Goal: Navigation & Orientation: Locate item on page

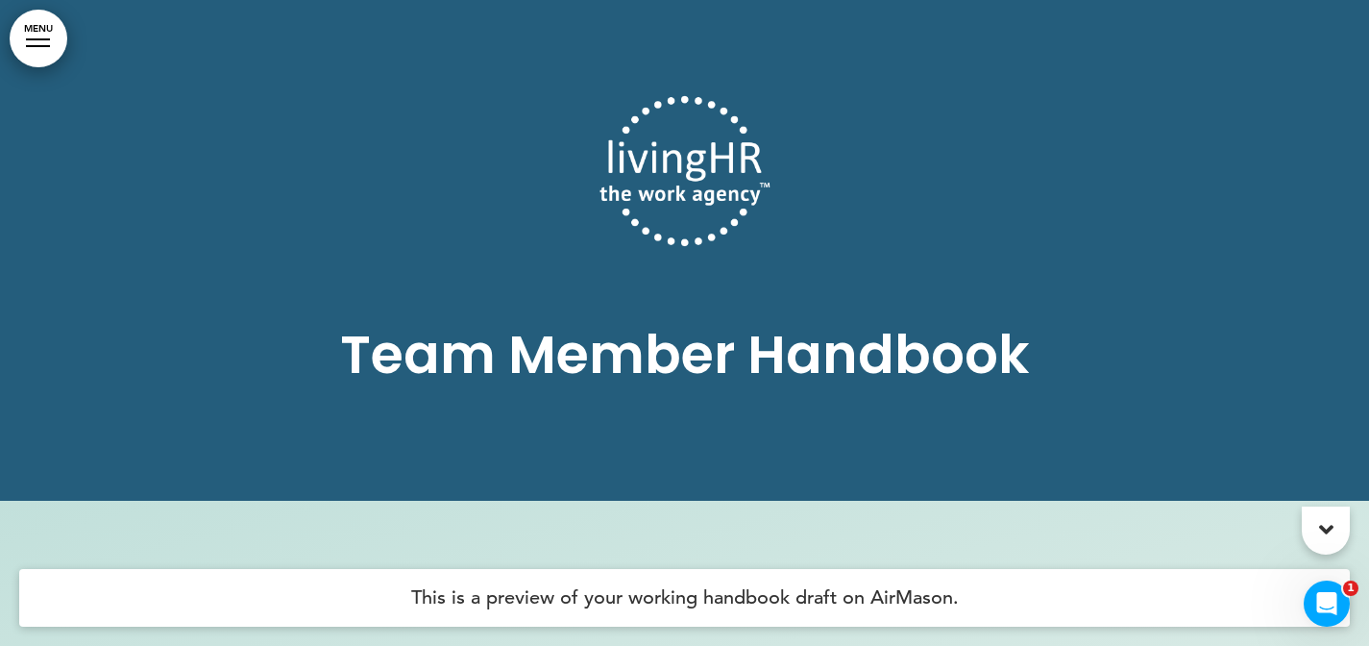
click at [628, 593] on h4 "This is a preview of your working handbook draft on AirMason." at bounding box center [684, 598] width 1331 height 58
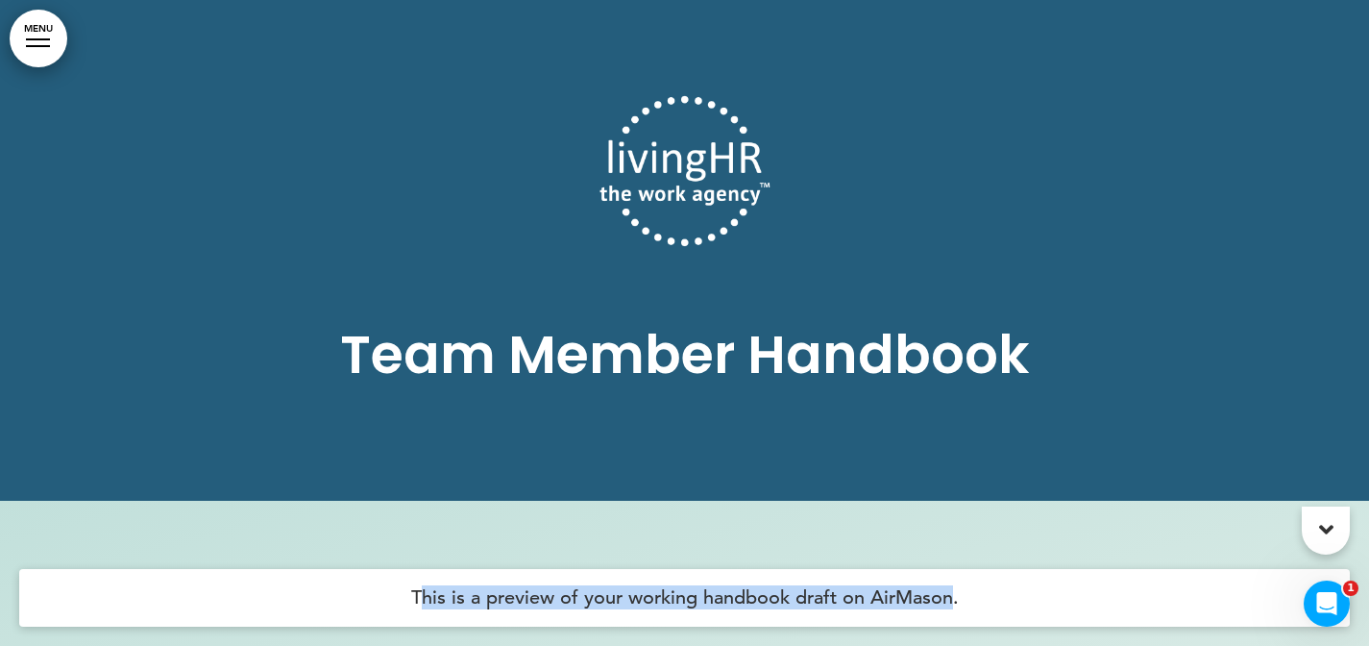
drag, startPoint x: 418, startPoint y: 593, endPoint x: 955, endPoint y: 607, distance: 537.4
click at [955, 607] on h4 "This is a preview of your working handbook draft on AirMason." at bounding box center [684, 598] width 1331 height 58
click at [53, 32] on link "MENU" at bounding box center [39, 39] width 58 height 58
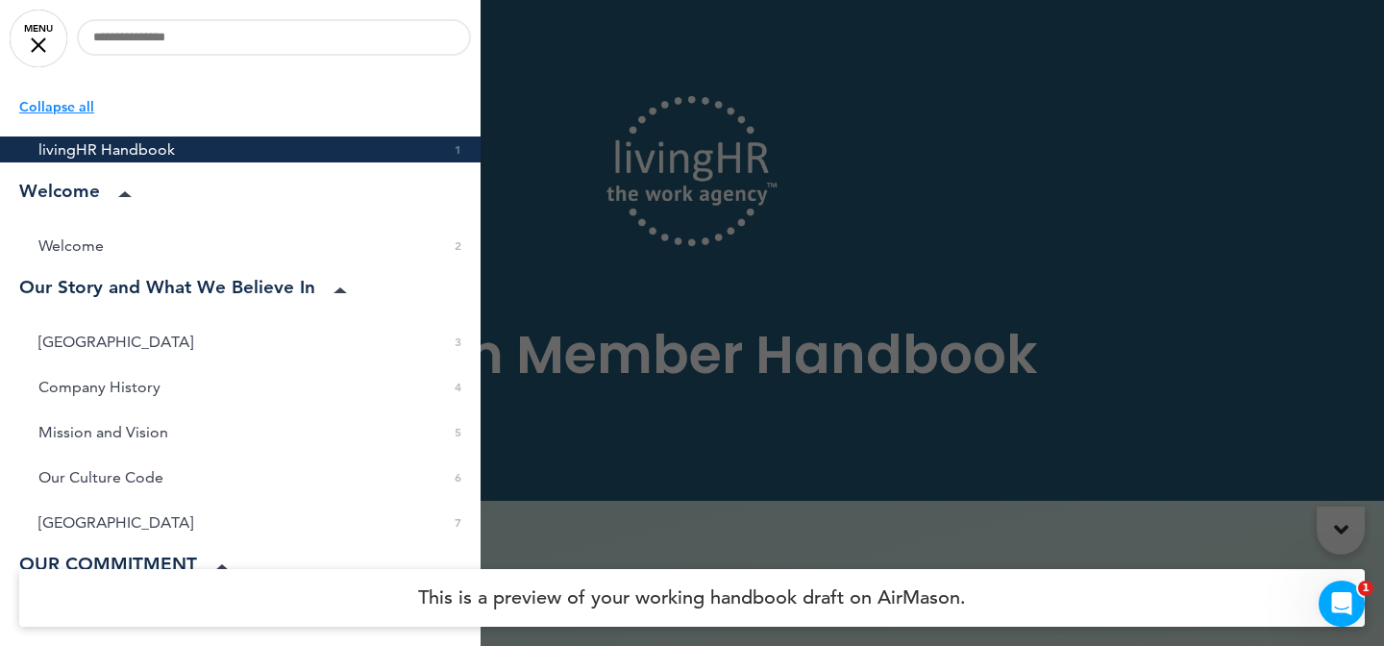
click at [65, 108] on p "Collapse all" at bounding box center [249, 106] width 461 height 21
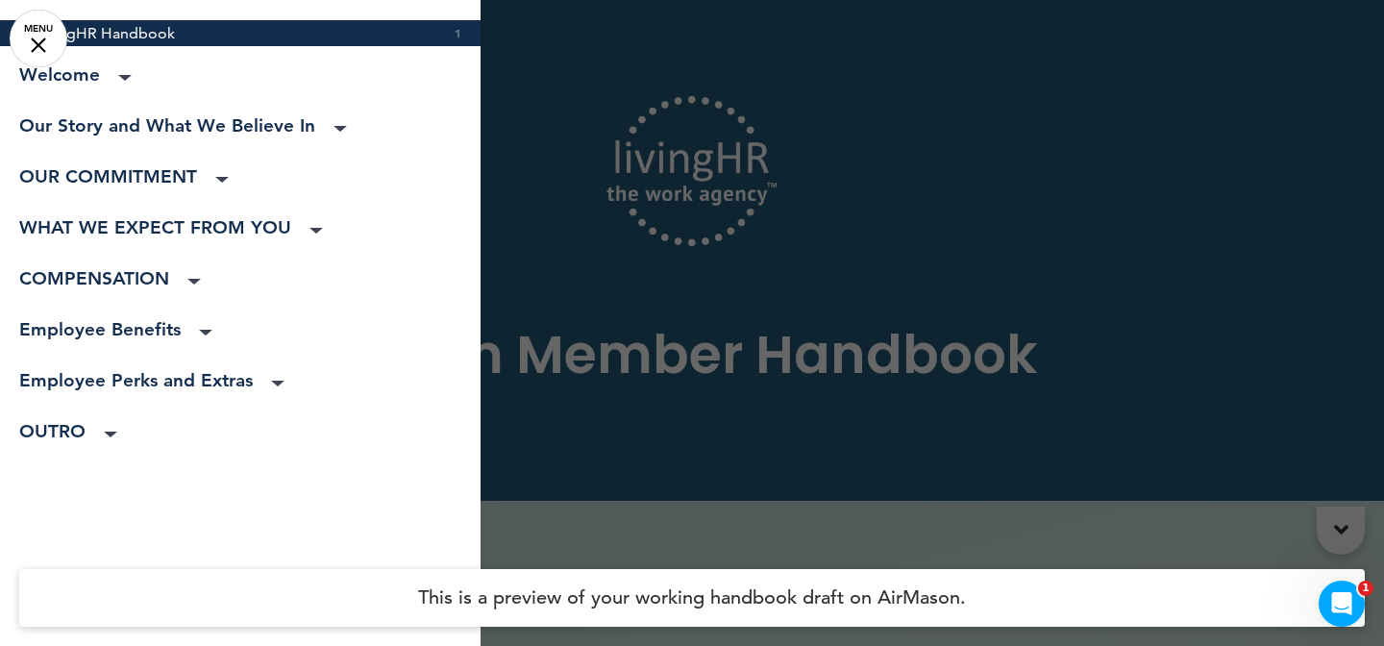
scroll to position [8, 0]
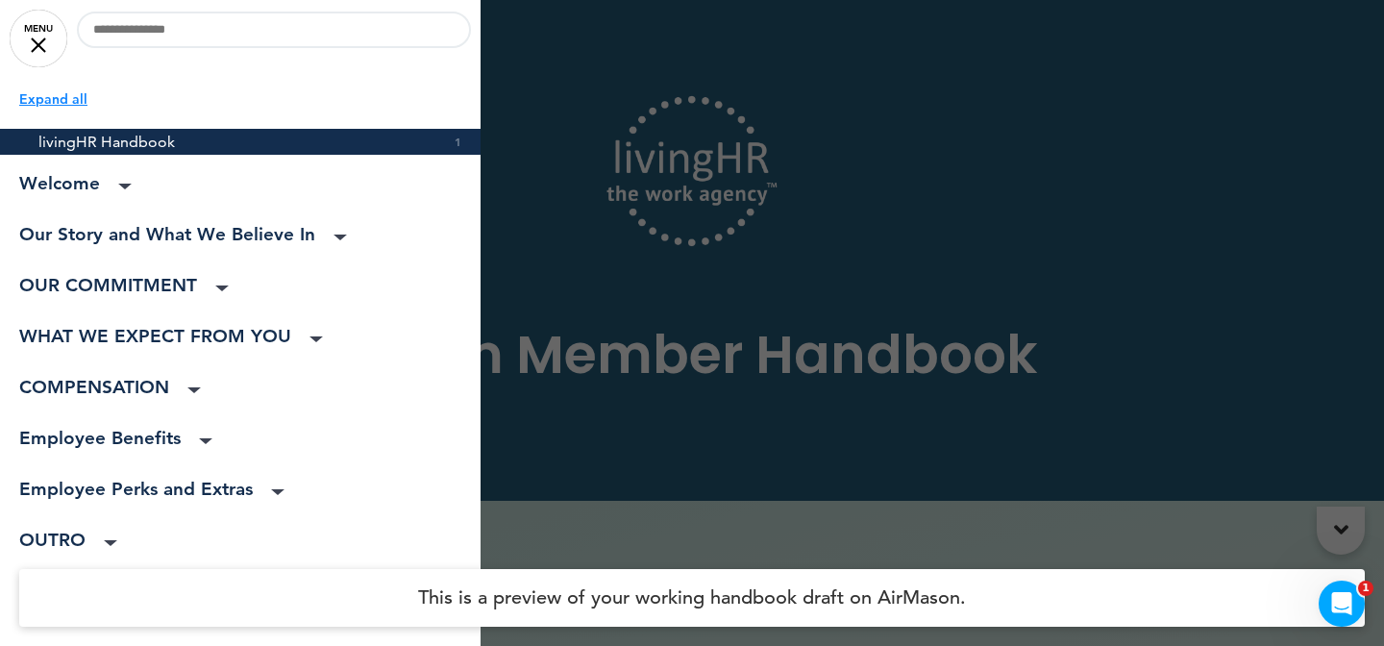
click at [51, 99] on p "Expand all" at bounding box center [249, 98] width 461 height 21
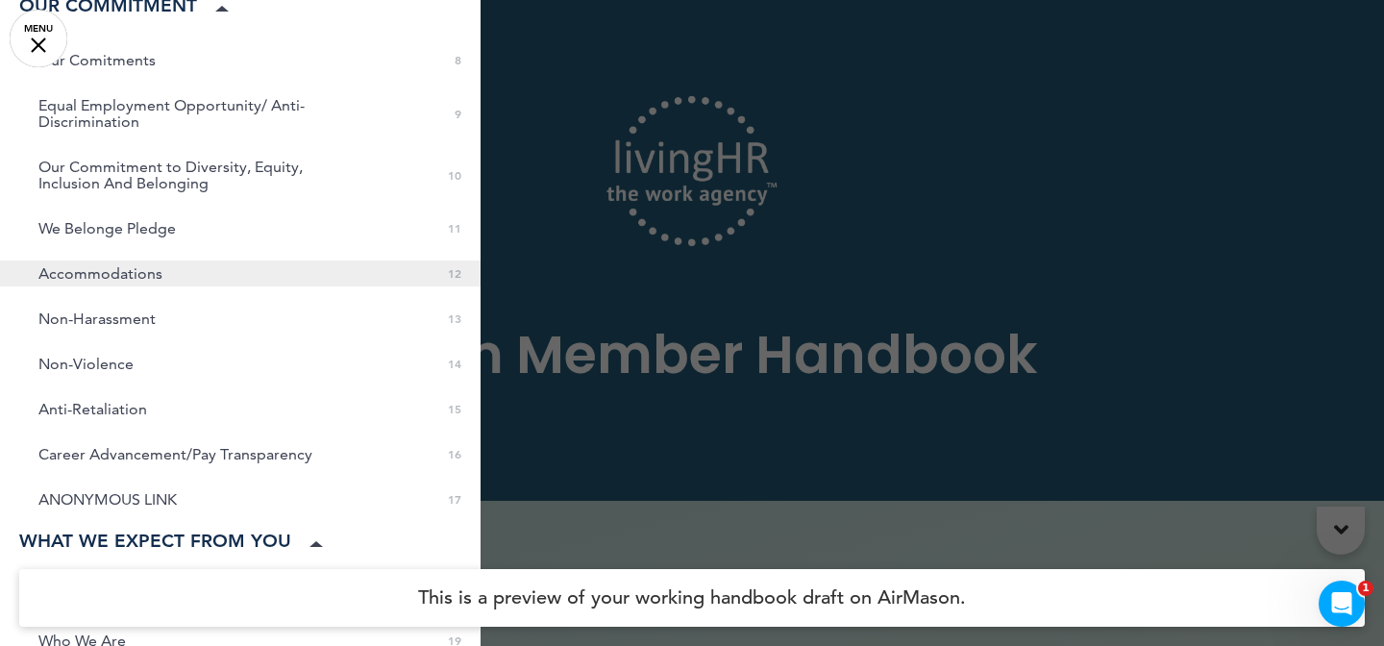
scroll to position [0, 0]
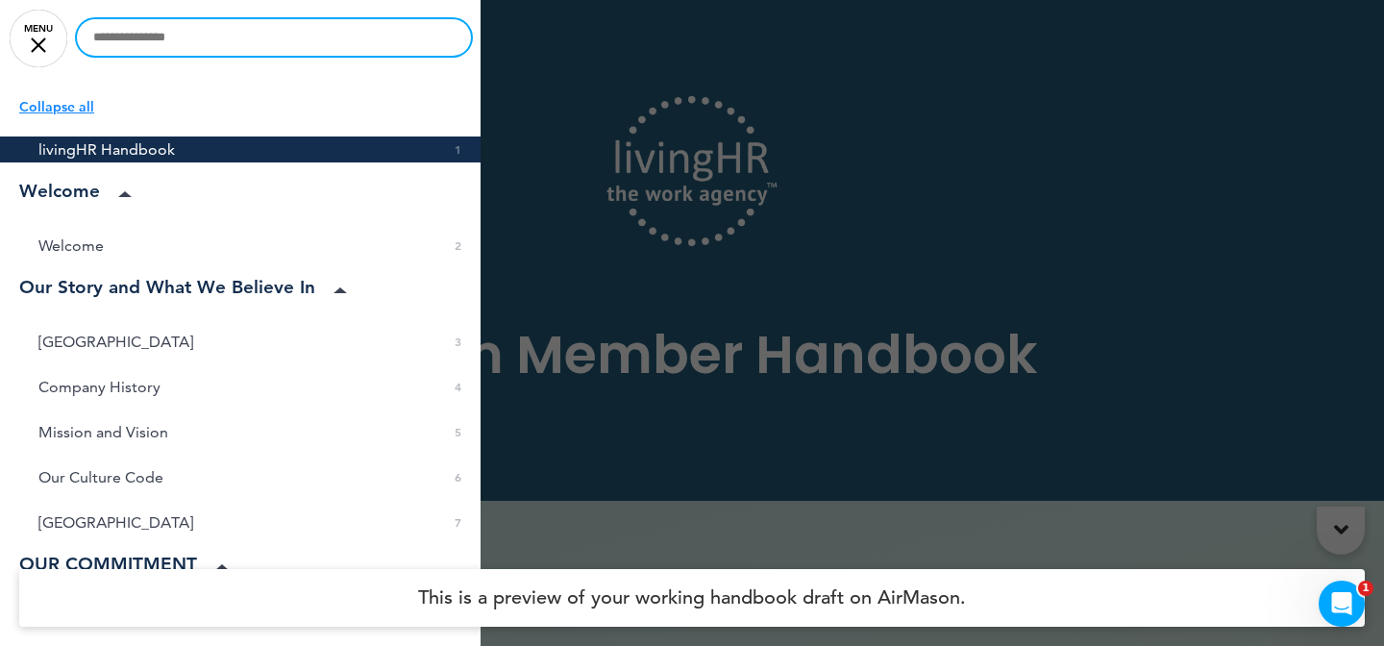
click at [227, 40] on input "text" at bounding box center [274, 37] width 394 height 37
type input "********"
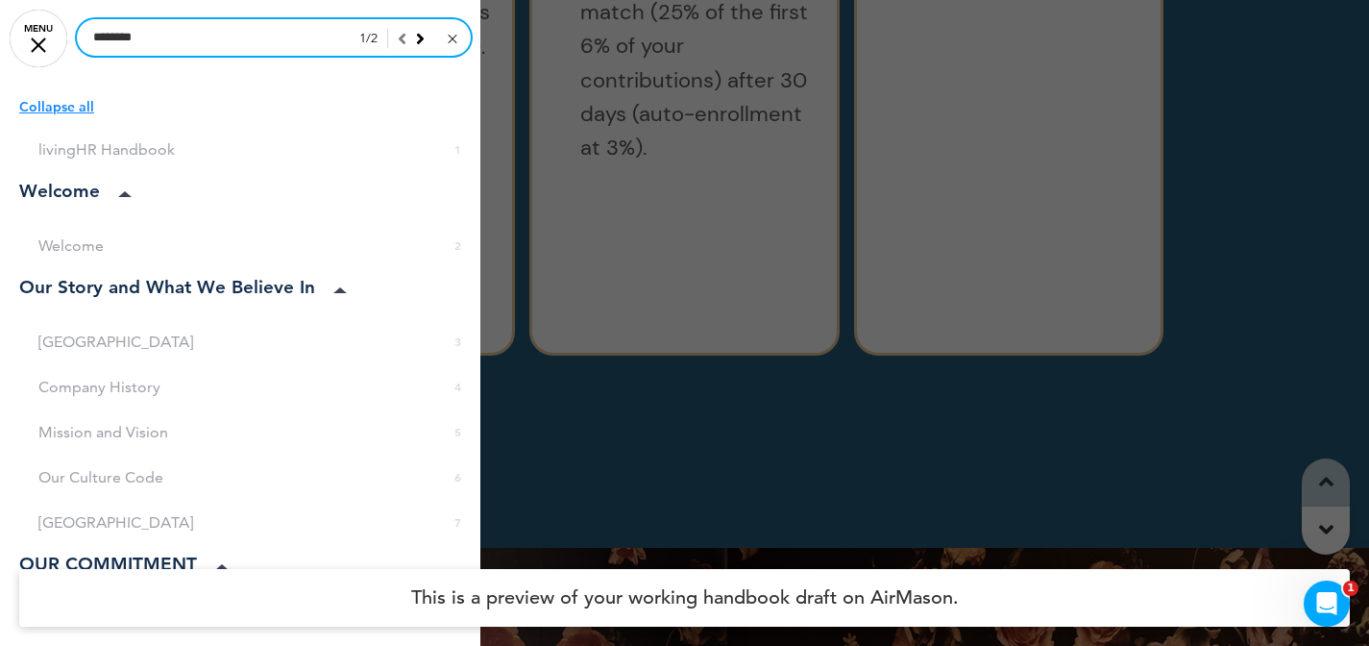
scroll to position [46480, 0]
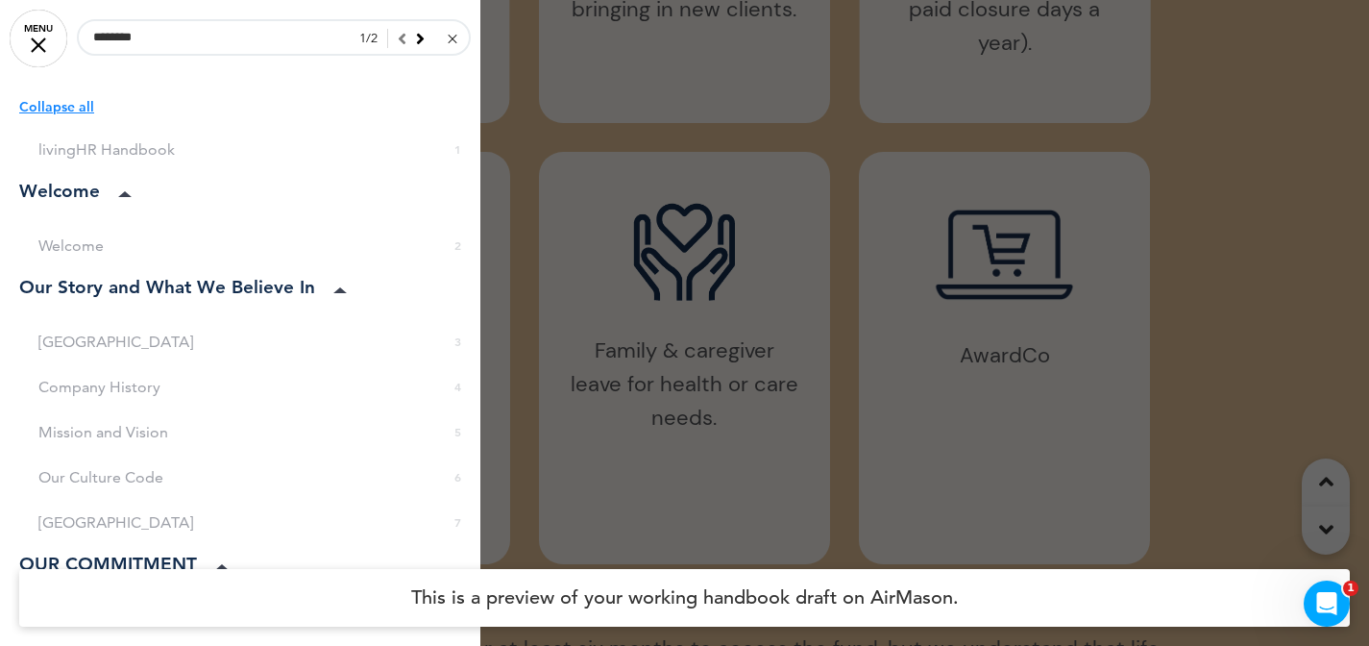
click at [592, 328] on div at bounding box center [684, 323] width 1369 height 646
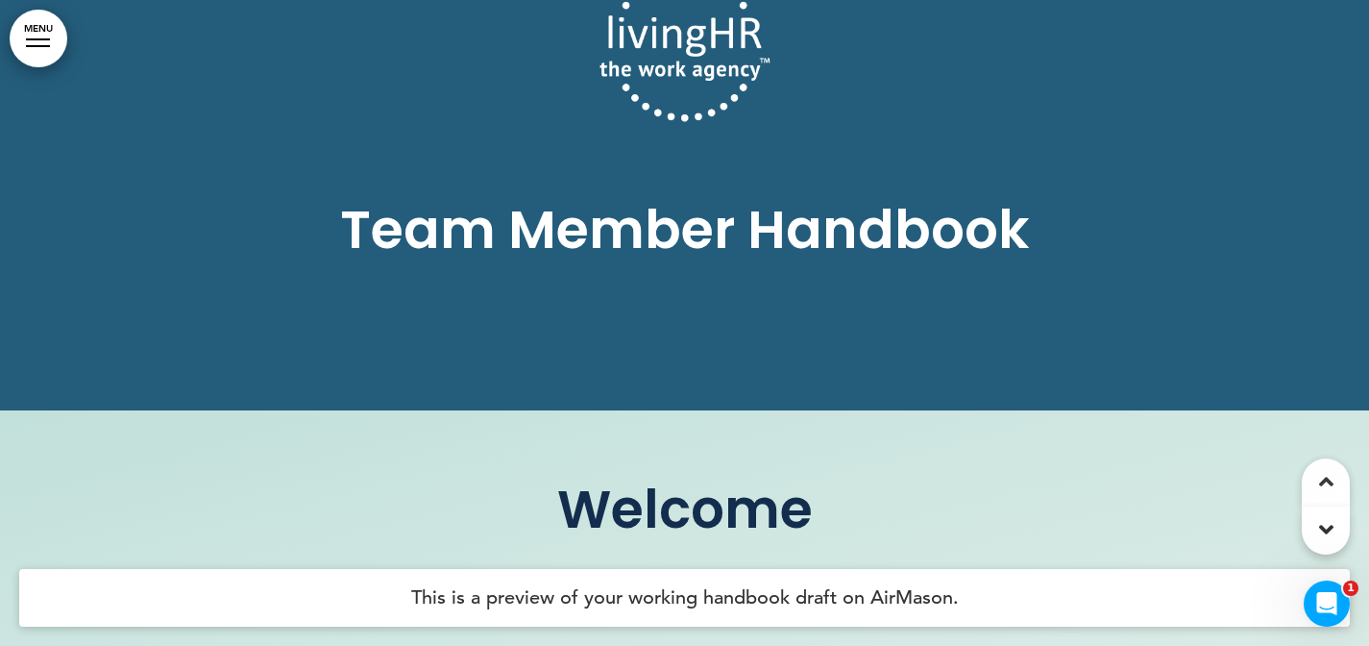
scroll to position [0, 0]
